Goal: Find specific page/section: Find specific page/section

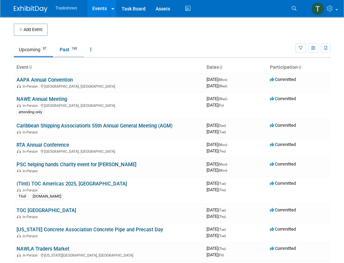
click at [63, 49] on link "Past 130" at bounding box center [69, 49] width 29 height 13
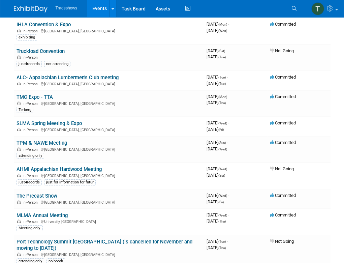
scroll to position [1326, 0]
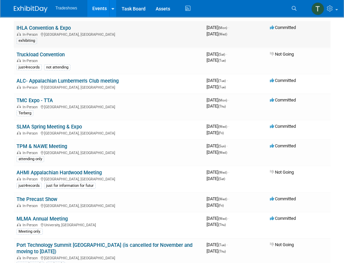
click at [53, 30] on link "IHLA Convention & Expo" at bounding box center [43, 28] width 54 height 6
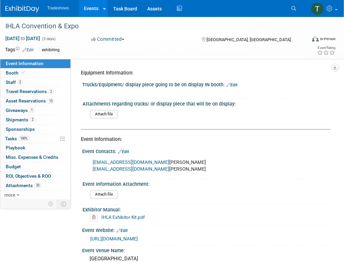
select select "No"
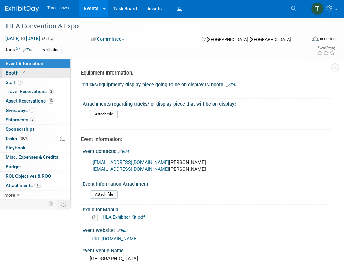
click at [9, 70] on link "Booth" at bounding box center [35, 72] width 70 height 9
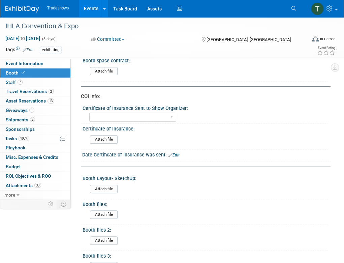
scroll to position [168, 0]
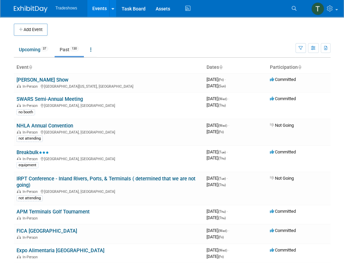
click at [104, 7] on link "Events" at bounding box center [99, 8] width 25 height 17
click at [20, 47] on link "Upcoming 37" at bounding box center [33, 49] width 39 height 13
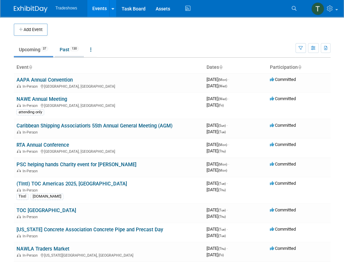
click at [69, 48] on link "Past 130" at bounding box center [69, 49] width 29 height 13
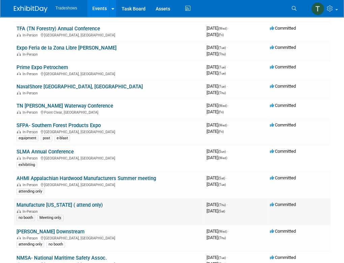
scroll to position [438, 0]
